Goal: Task Accomplishment & Management: Manage account settings

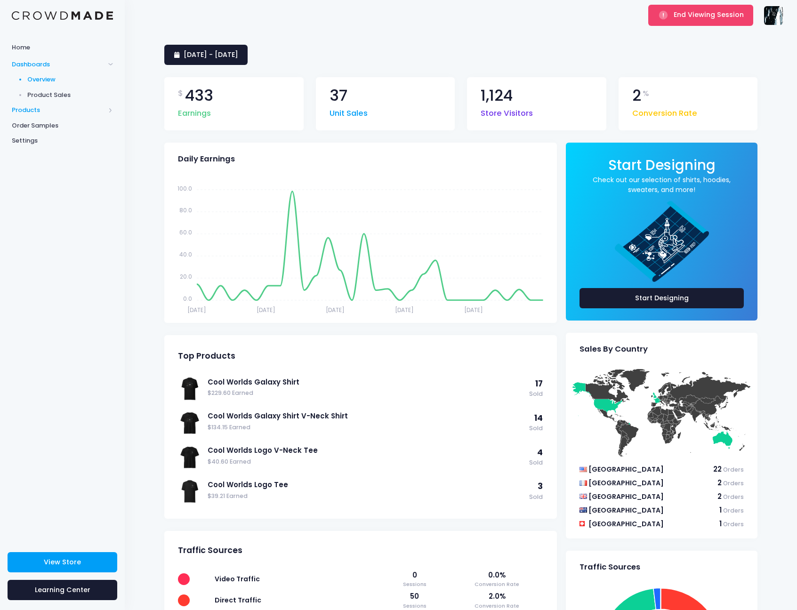
click at [17, 107] on span "Products" at bounding box center [58, 109] width 93 height 9
click at [51, 97] on span "Product Builder" at bounding box center [70, 94] width 86 height 9
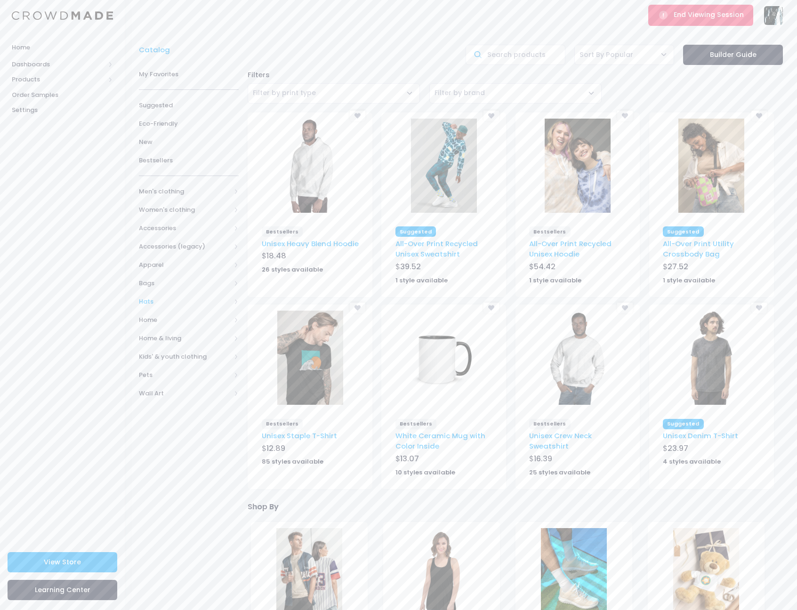
click at [189, 297] on span "Hats" at bounding box center [185, 301] width 92 height 9
click at [185, 330] on link "All hats" at bounding box center [183, 338] width 112 height 18
click at [167, 320] on span "All Hats" at bounding box center [190, 319] width 73 height 9
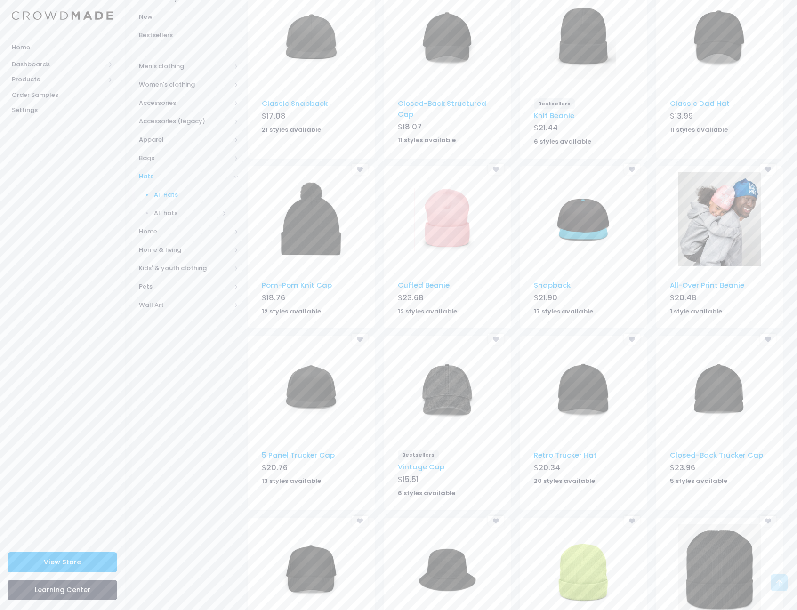
scroll to position [262, 0]
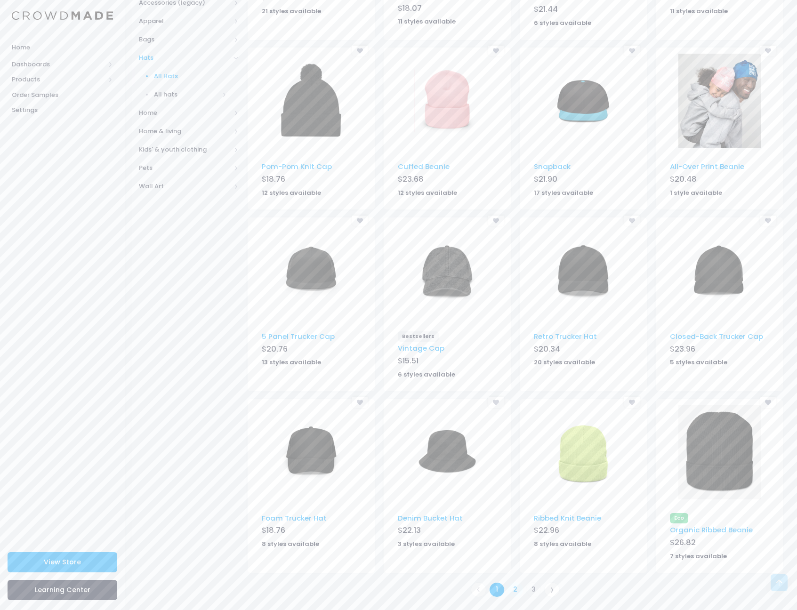
click at [513, 588] on link "2" at bounding box center [516, 590] width 16 height 16
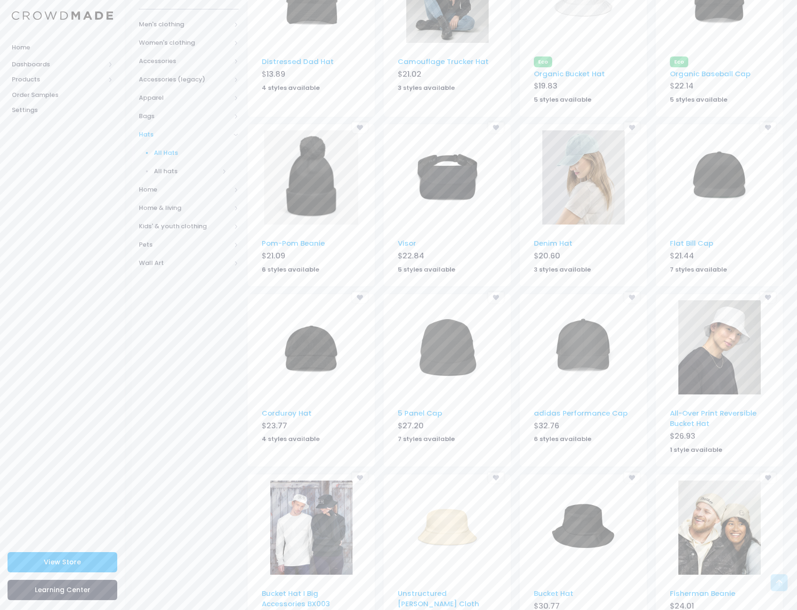
scroll to position [258, 0]
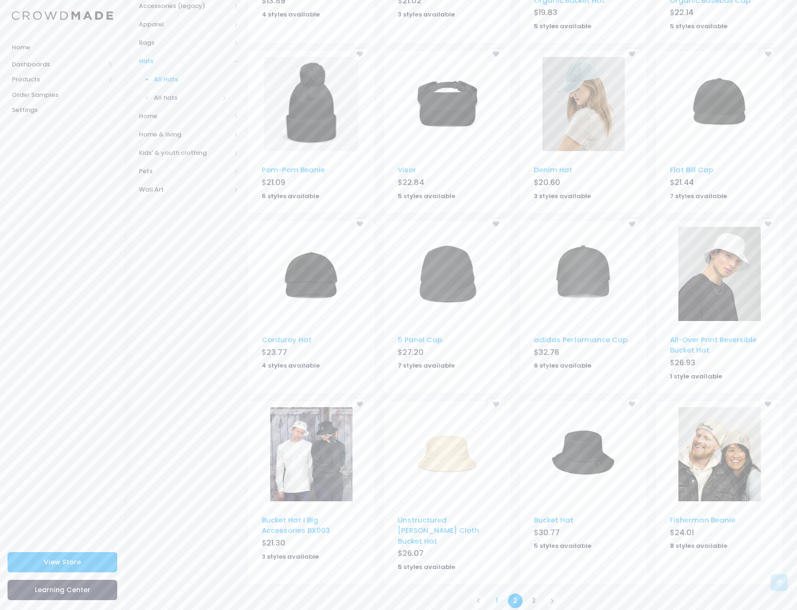
click at [501, 593] on link "1" at bounding box center [497, 601] width 16 height 16
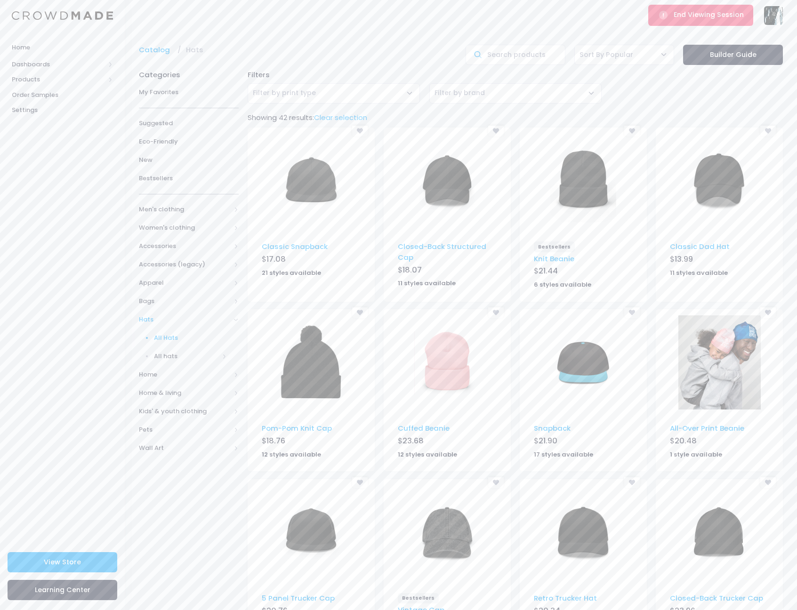
scroll to position [193, 0]
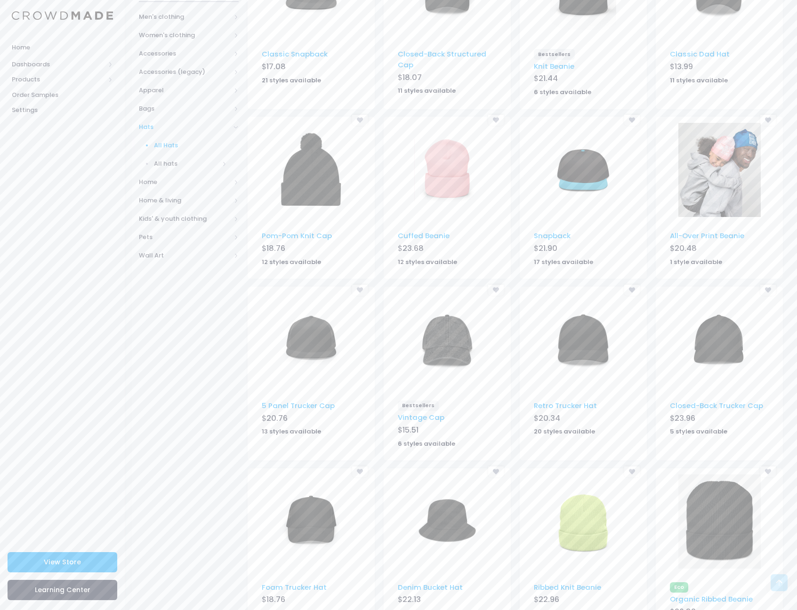
click at [296, 515] on img at bounding box center [311, 522] width 66 height 94
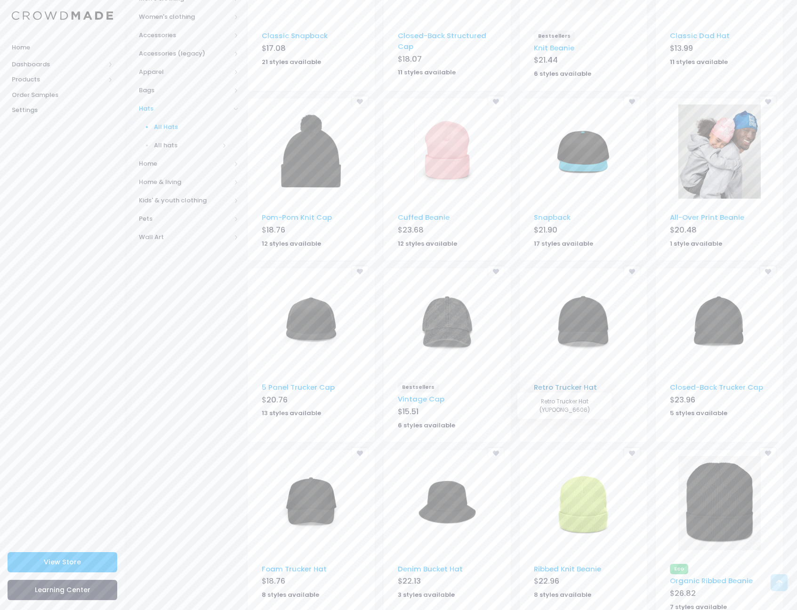
scroll to position [137, 0]
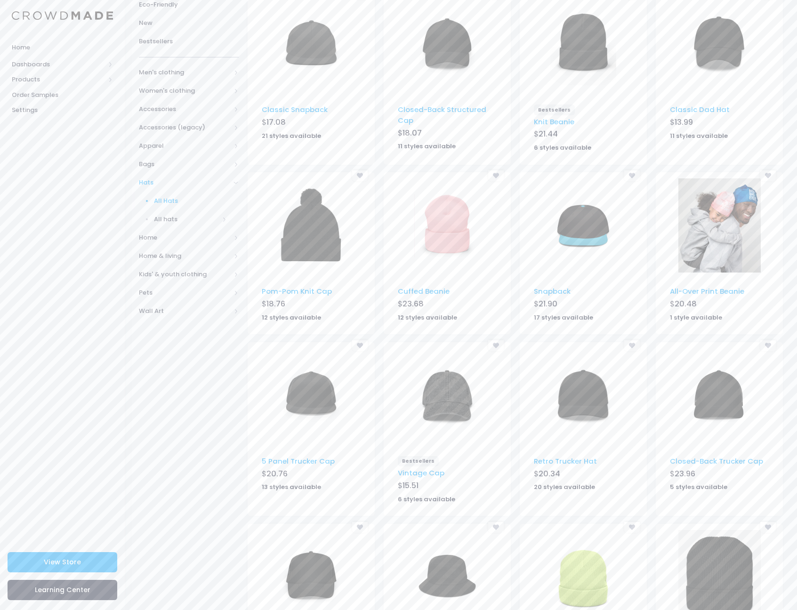
click at [578, 396] on img at bounding box center [583, 395] width 66 height 94
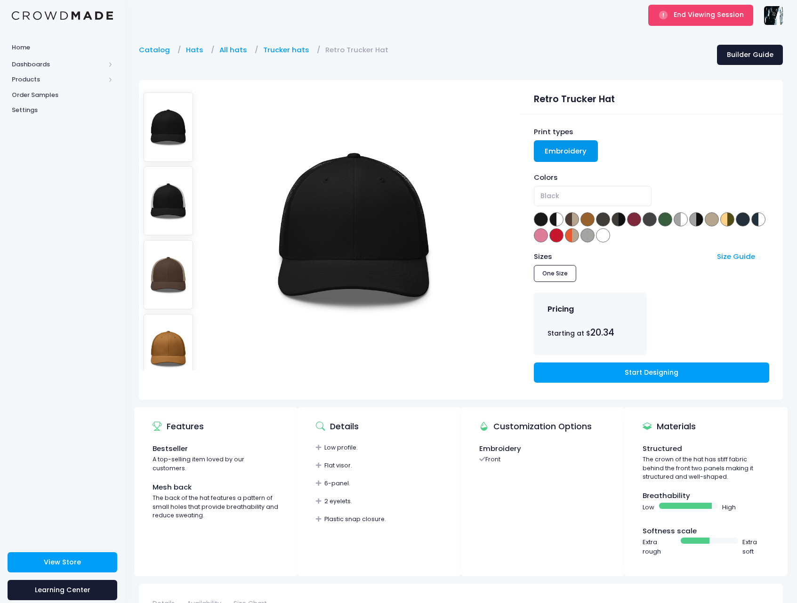
click at [512, 38] on div "Catalog Hats All hats Trucker hats Retro Trucker Hat Builder Guide" at bounding box center [461, 411] width 672 height 760
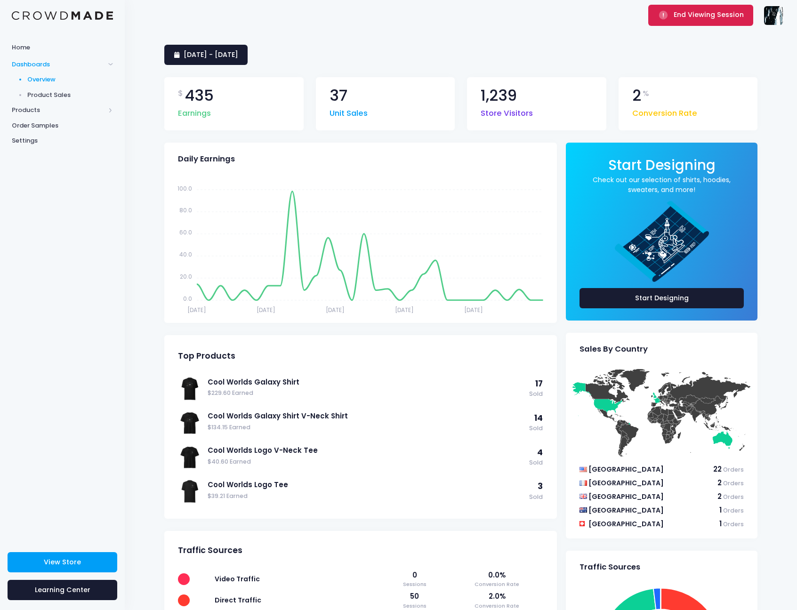
click at [705, 20] on button "End Viewing Session" at bounding box center [700, 15] width 105 height 21
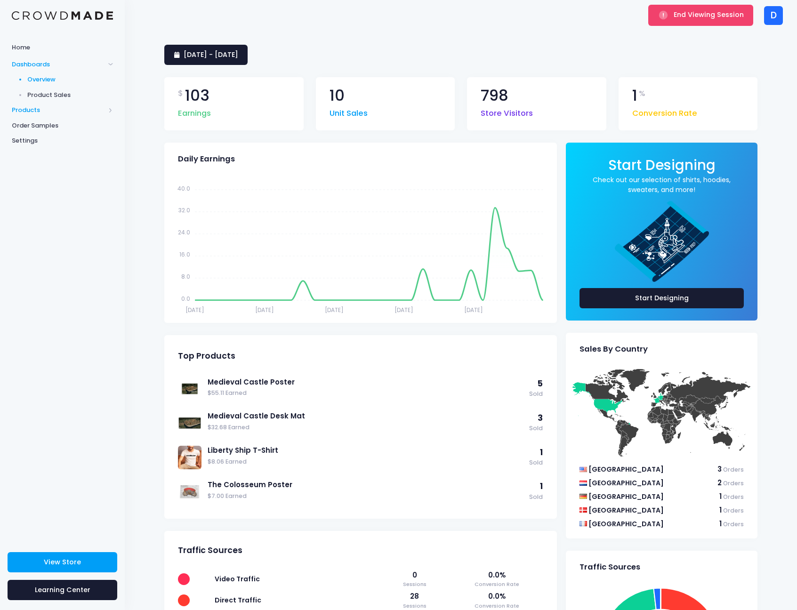
click at [55, 112] on span "Products" at bounding box center [58, 109] width 93 height 9
click at [63, 112] on span "Product Editor" at bounding box center [70, 109] width 86 height 9
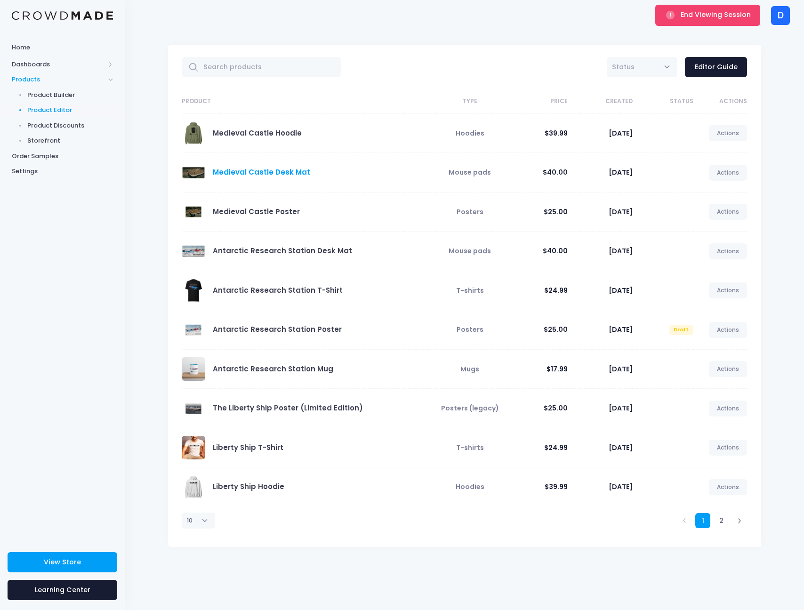
click at [260, 170] on link "Medieval Castle Desk Mat" at bounding box center [261, 172] width 97 height 10
click at [40, 58] on span "Dashboards" at bounding box center [62, 64] width 125 height 16
click at [54, 75] on span "Overview" at bounding box center [70, 79] width 86 height 9
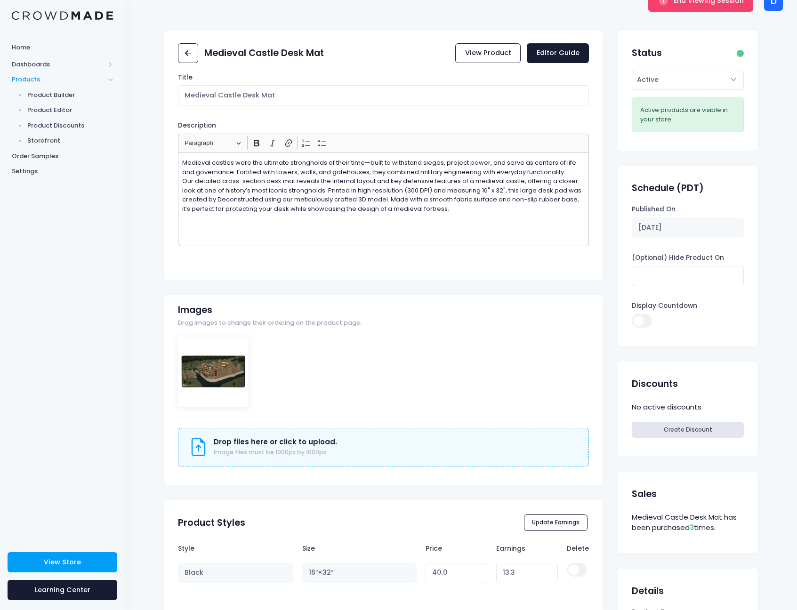
scroll to position [219, 0]
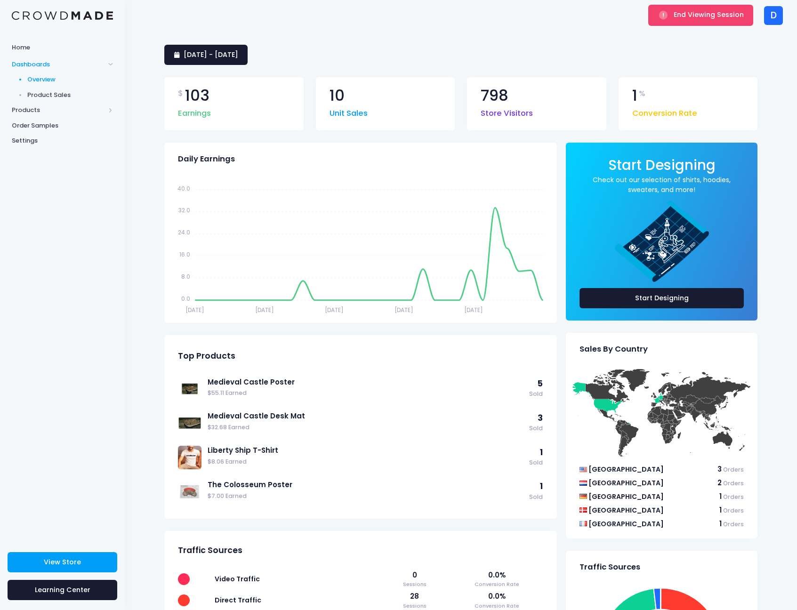
click at [688, 15] on span "End Viewing Session" at bounding box center [709, 14] width 70 height 9
